Goal: Task Accomplishment & Management: Manage account settings

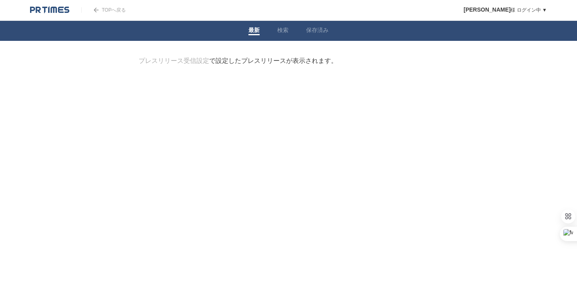
click at [254, 29] on link "最新" at bounding box center [253, 31] width 11 height 8
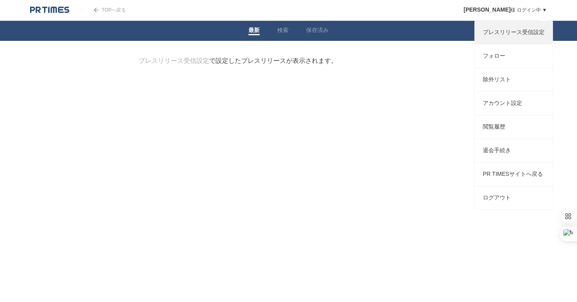
click at [510, 34] on link "プレスリリース受信設定" at bounding box center [514, 32] width 78 height 23
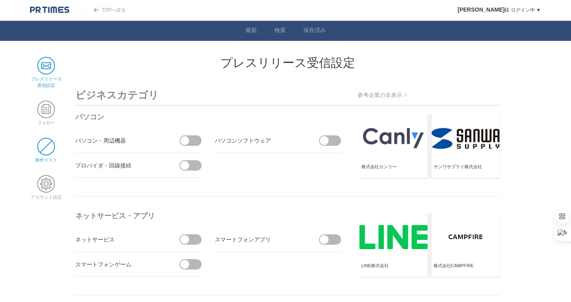
click at [50, 148] on span at bounding box center [46, 147] width 18 height 18
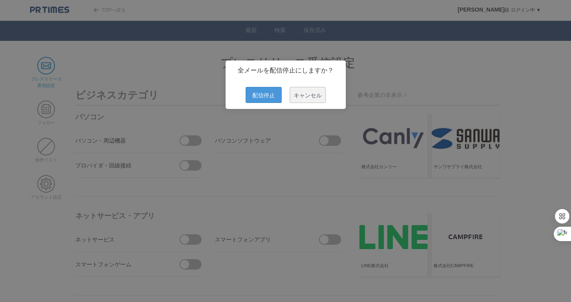
click at [272, 97] on span "配信停止" at bounding box center [264, 95] width 36 height 16
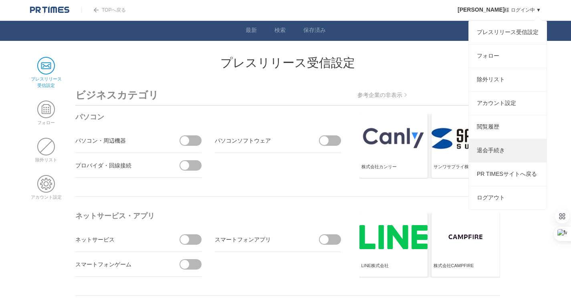
click at [486, 157] on link "退会手続き" at bounding box center [508, 150] width 78 height 23
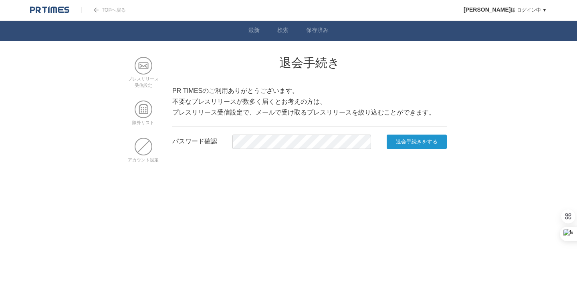
click at [408, 142] on input "退会手続きをする" at bounding box center [417, 142] width 60 height 14
